Goal: Task Accomplishment & Management: Use online tool/utility

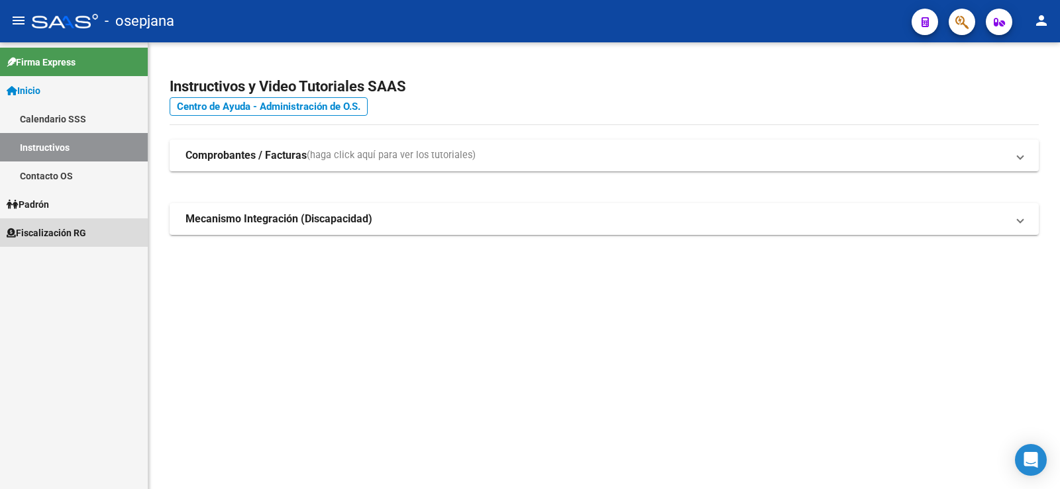
click at [50, 234] on span "Fiscalización RG" at bounding box center [46, 233] width 79 height 15
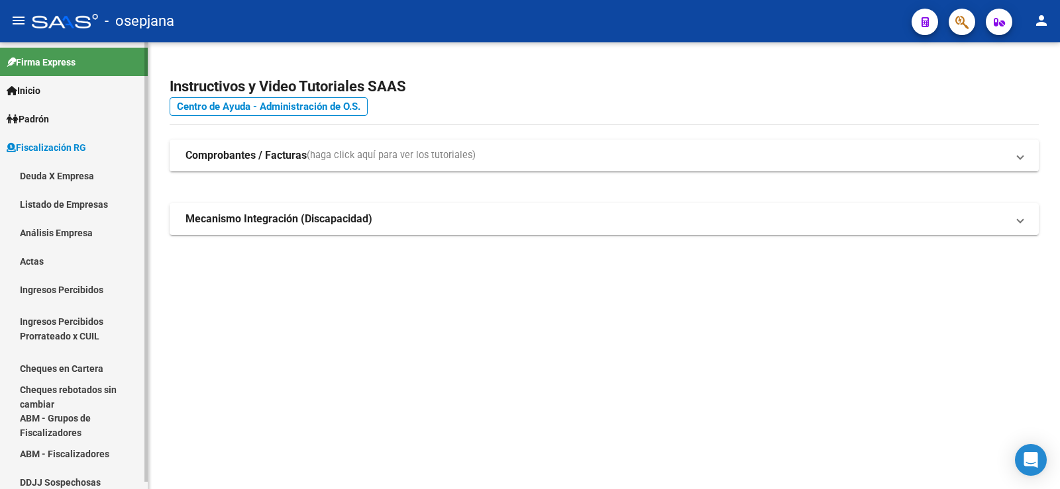
click at [56, 232] on link "Análisis Empresa" at bounding box center [74, 233] width 148 height 28
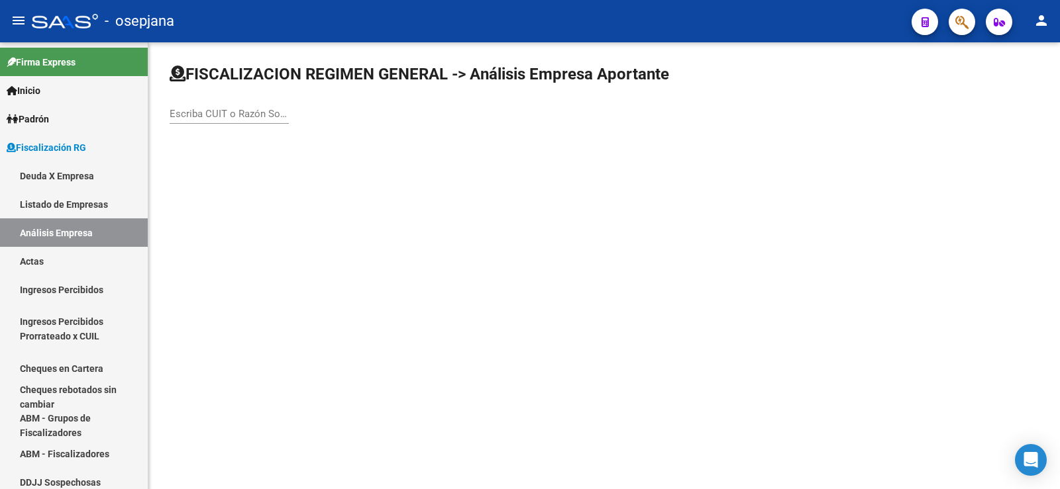
click at [209, 117] on div "Escriba CUIT o Razón Social para buscar" at bounding box center [229, 109] width 119 height 28
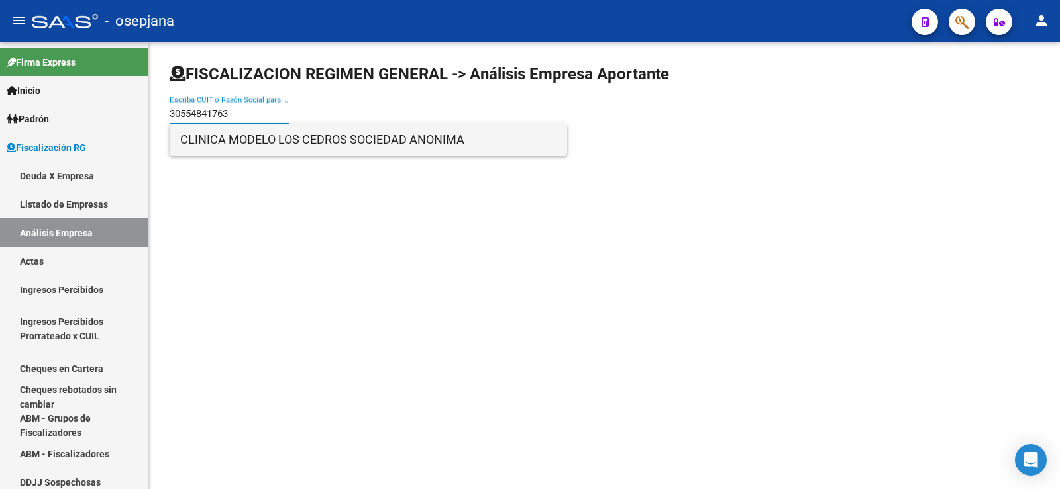
type input "30554841763"
click at [246, 135] on span "CLINICA MODELO LOS CEDROS SOCIEDAD ANONIMA" at bounding box center [368, 140] width 376 height 32
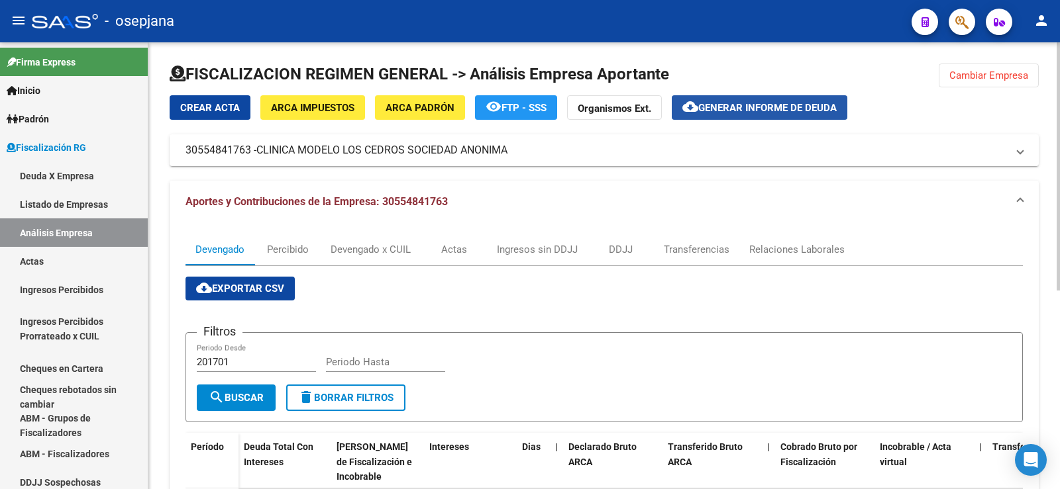
click at [741, 104] on span "Generar informe de deuda" at bounding box center [767, 108] width 138 height 12
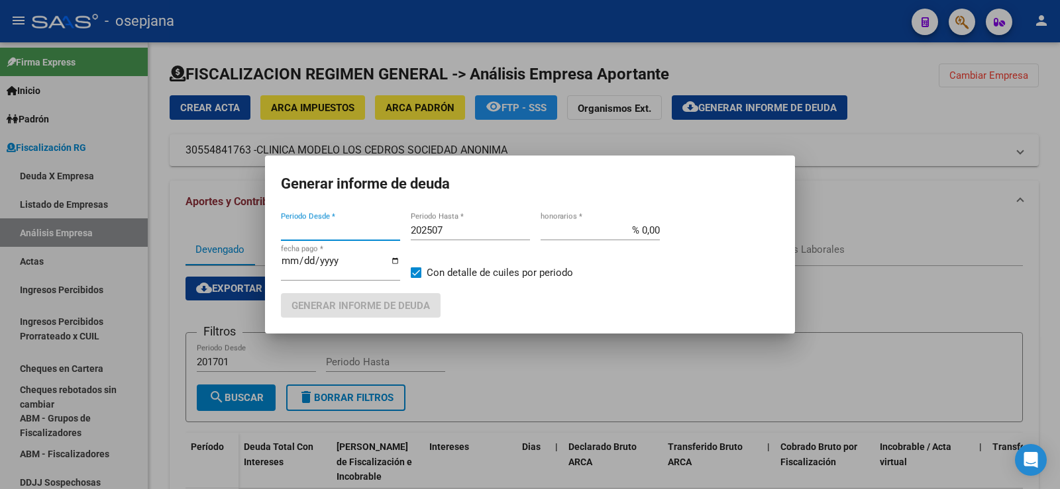
type input "202412"
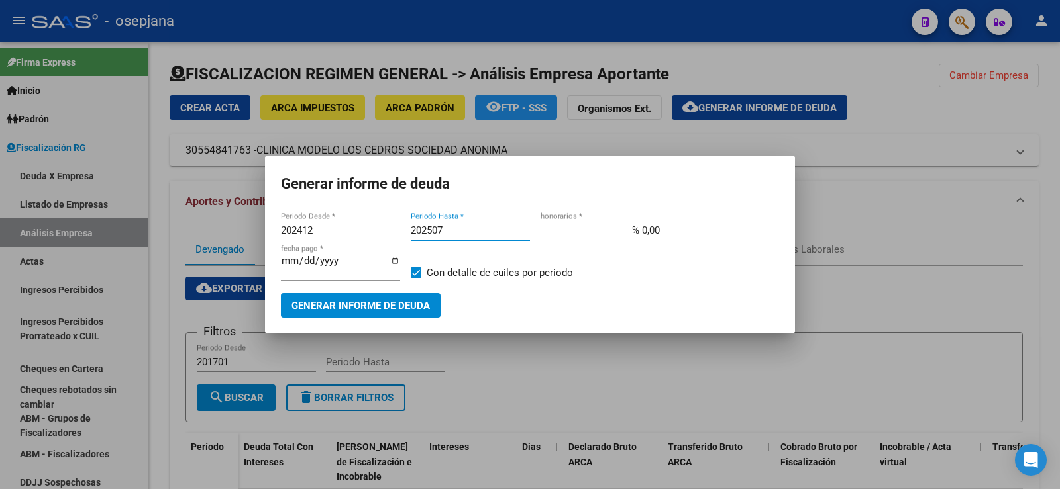
click at [443, 229] on input "202507" at bounding box center [470, 231] width 119 height 12
type input "202509"
click at [652, 232] on input "% 0,00" at bounding box center [599, 231] width 119 height 12
type input "% 10,00"
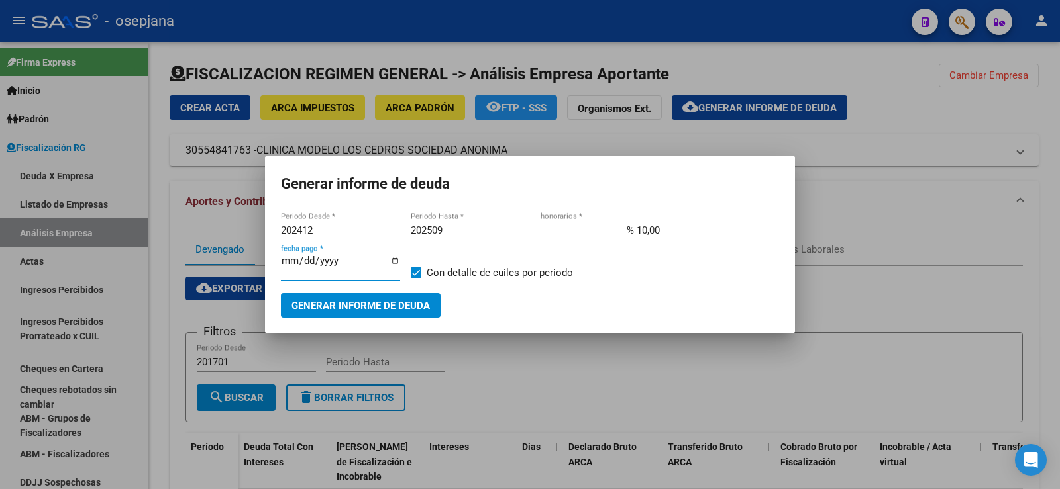
click at [303, 266] on input "[DATE]" at bounding box center [340, 266] width 119 height 21
type input "[DATE]"
click at [367, 305] on span "Generar informe de deuda" at bounding box center [360, 306] width 138 height 12
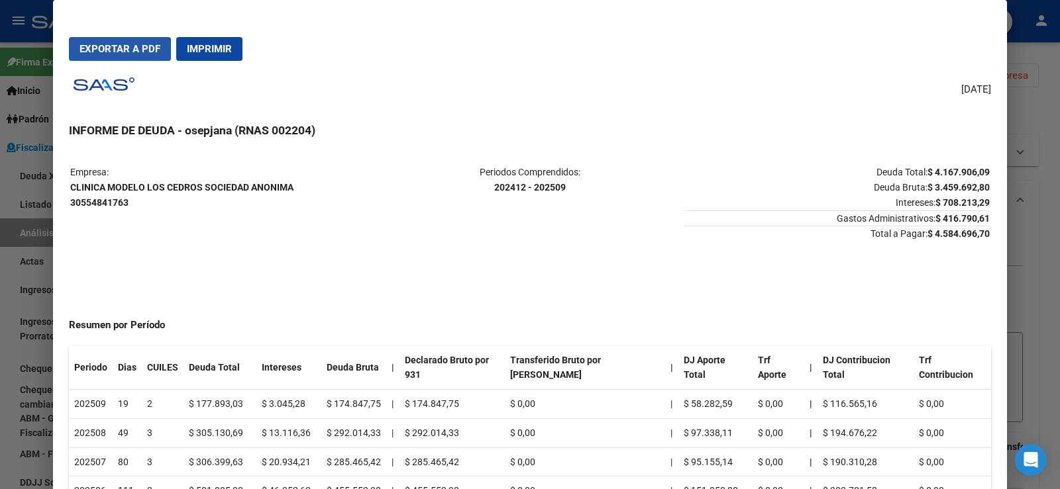
drag, startPoint x: 115, startPoint y: 51, endPoint x: 101, endPoint y: 52, distance: 13.3
click at [115, 50] on span "Exportar a PDF" at bounding box center [119, 49] width 81 height 12
